Goal: Find contact information: Obtain details needed to contact an individual or organization

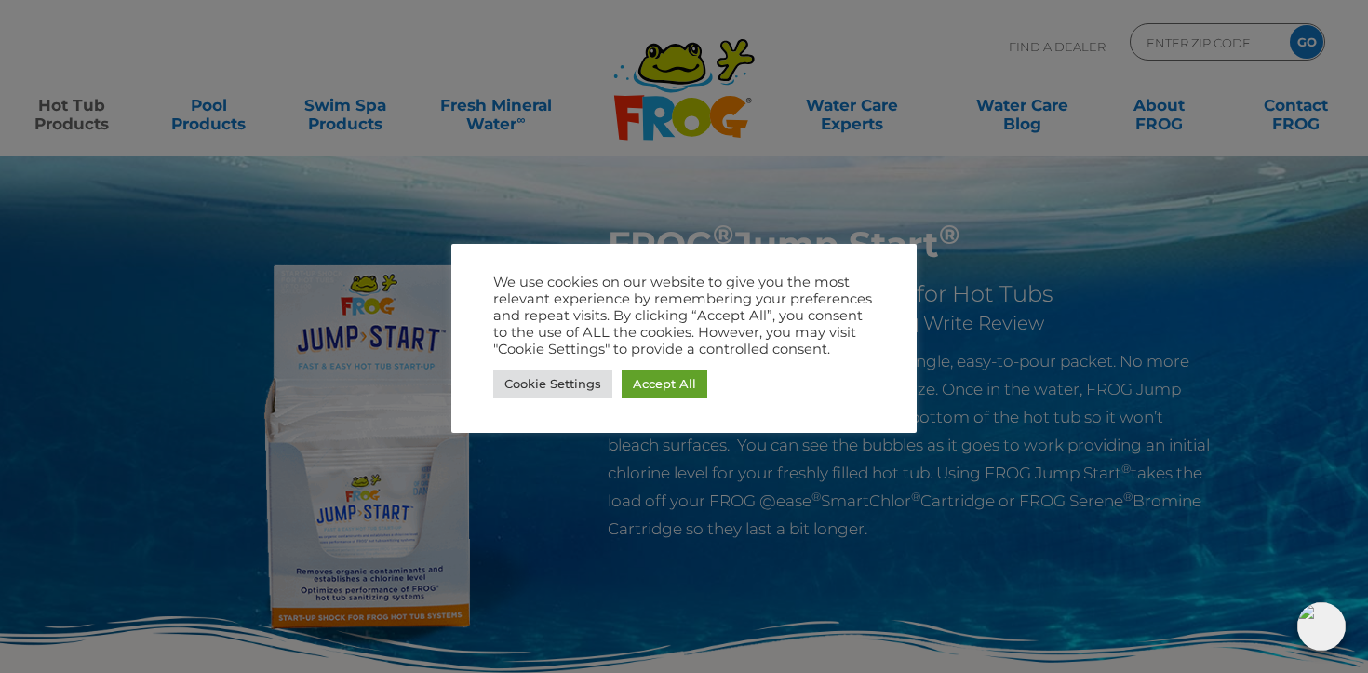
click at [1316, 107] on div at bounding box center [684, 336] width 1368 height 673
click at [634, 384] on link "Accept All" at bounding box center [665, 384] width 86 height 29
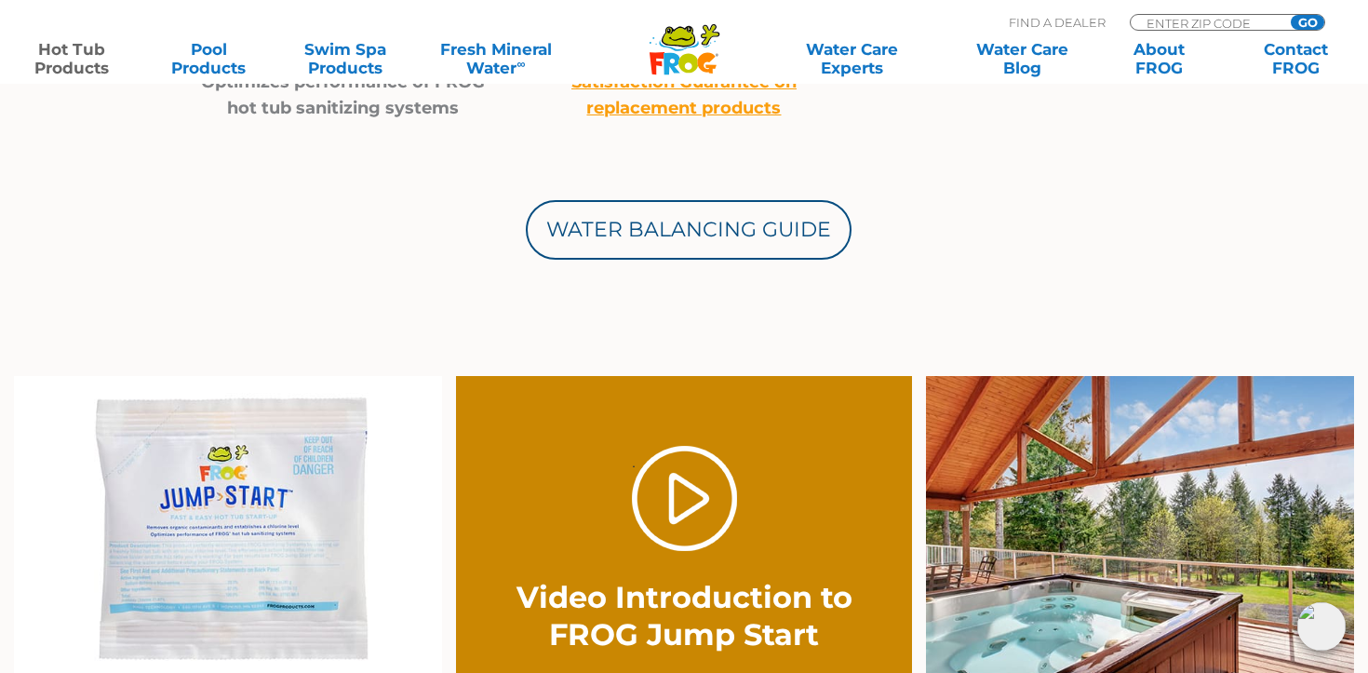
scroll to position [1177, 0]
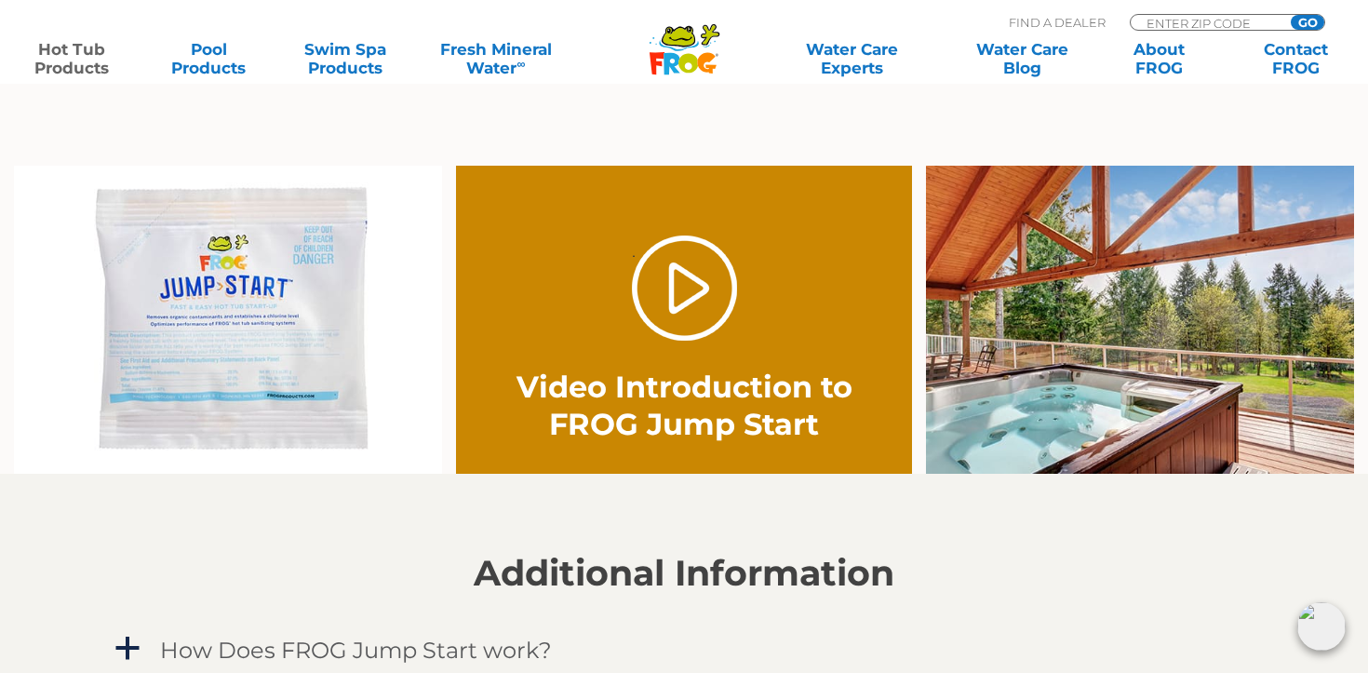
click at [227, 370] on img at bounding box center [228, 320] width 428 height 309
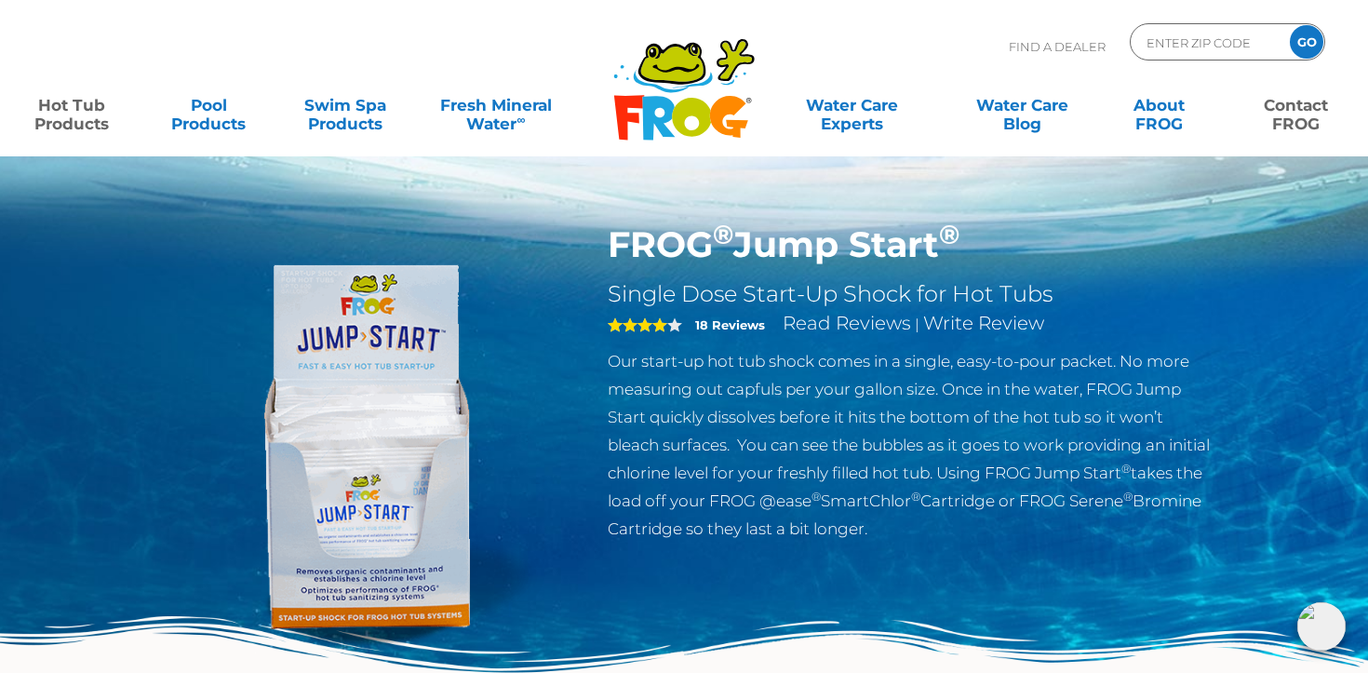
click at [1294, 114] on link "Contact FROG" at bounding box center [1297, 105] width 106 height 37
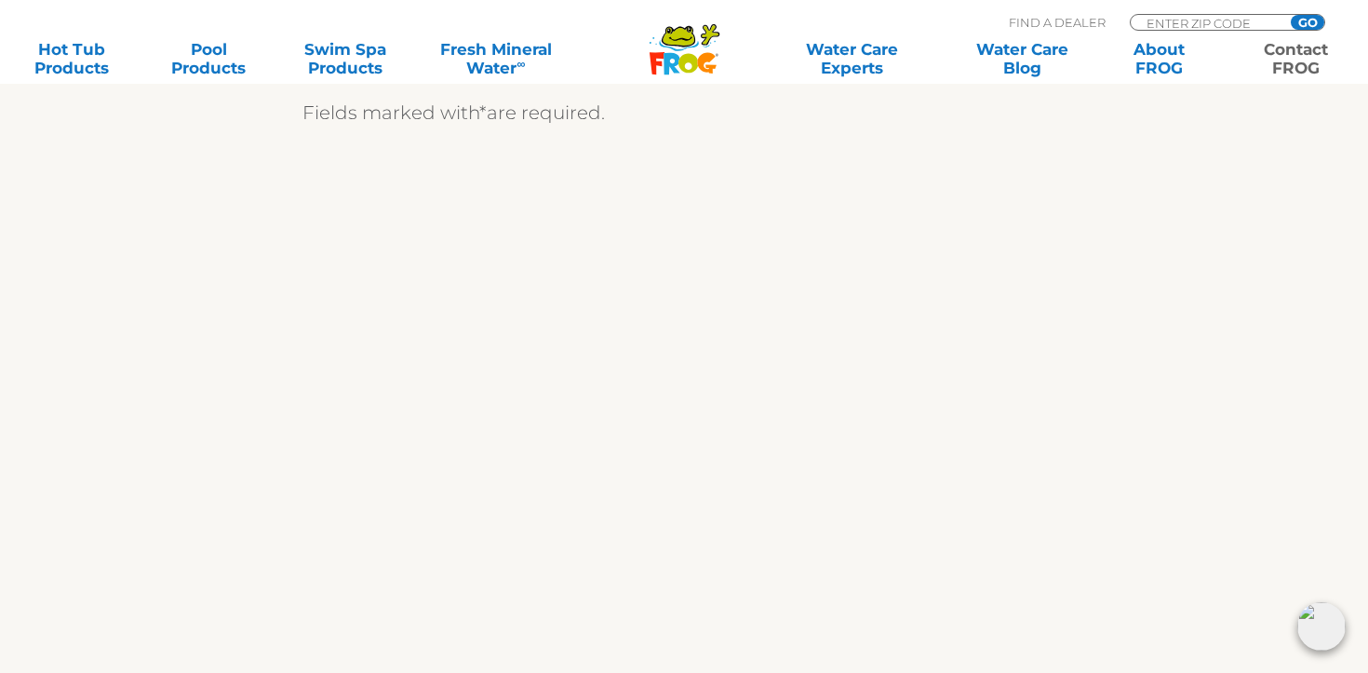
scroll to position [659, 0]
